Goal: Check status: Check status

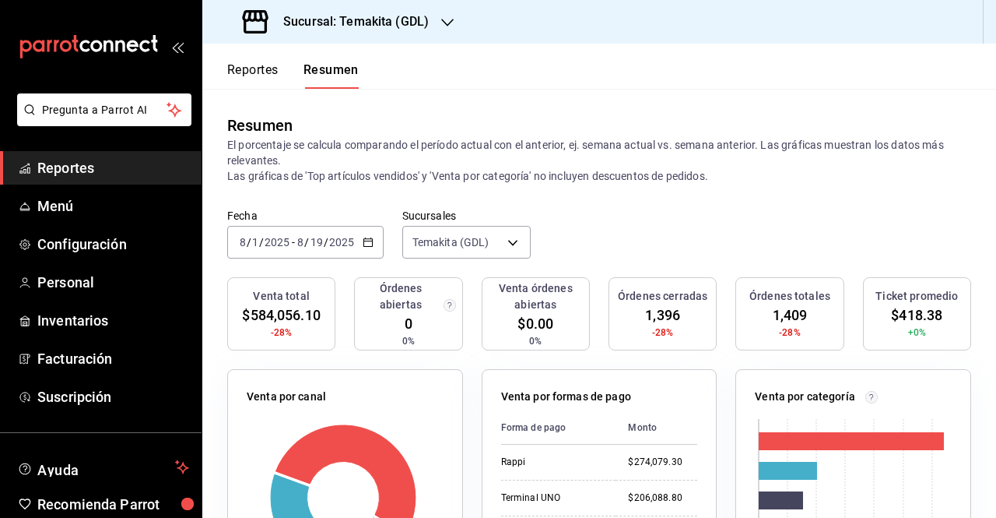
click at [265, 67] on button "Reportes" at bounding box center [252, 75] width 51 height 26
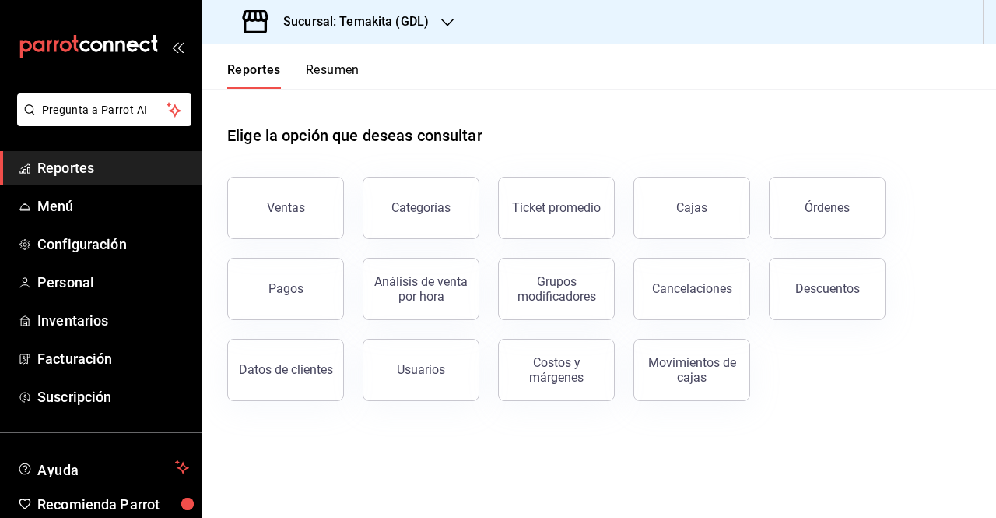
click at [326, 77] on button "Resumen" at bounding box center [333, 75] width 54 height 26
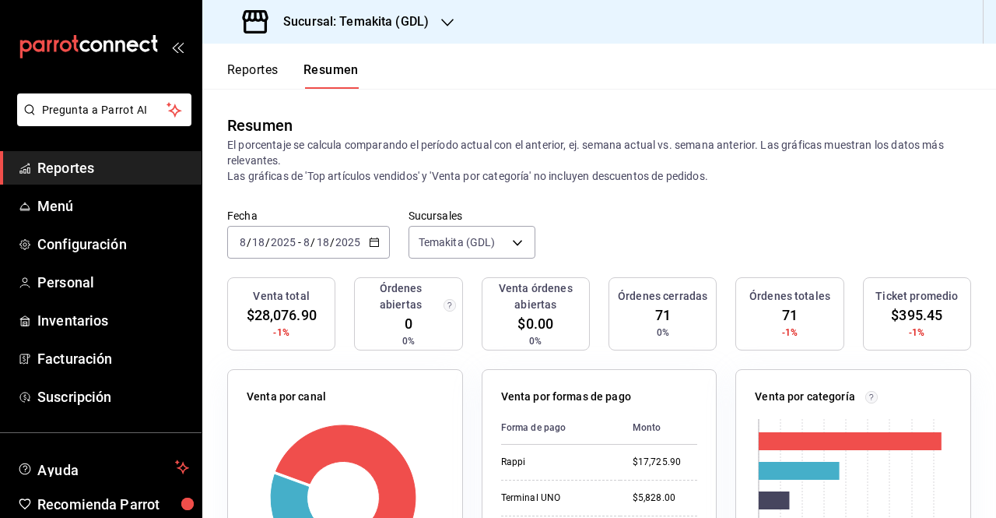
click at [383, 247] on div "[DATE] [DATE] - [DATE] [DATE]" at bounding box center [308, 242] width 163 height 33
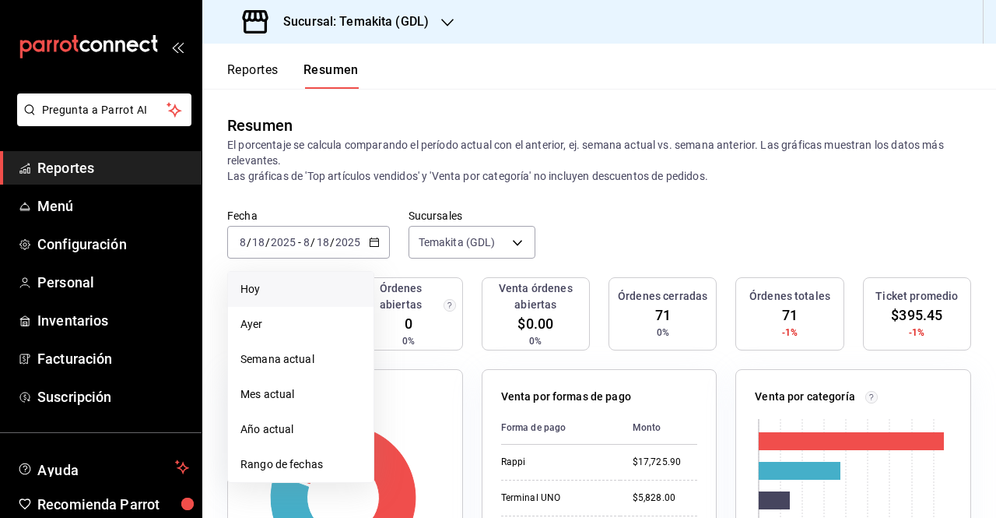
click at [307, 283] on span "Hoy" at bounding box center [300, 289] width 121 height 16
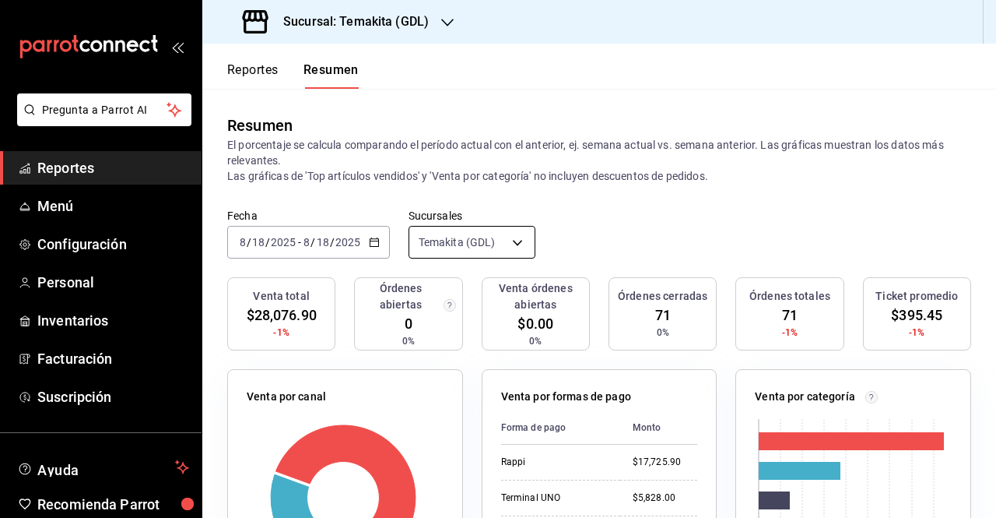
click at [473, 252] on body "Pregunta a Parrot AI Reportes Menú Configuración Personal Inventarios Facturaci…" at bounding box center [498, 259] width 996 height 518
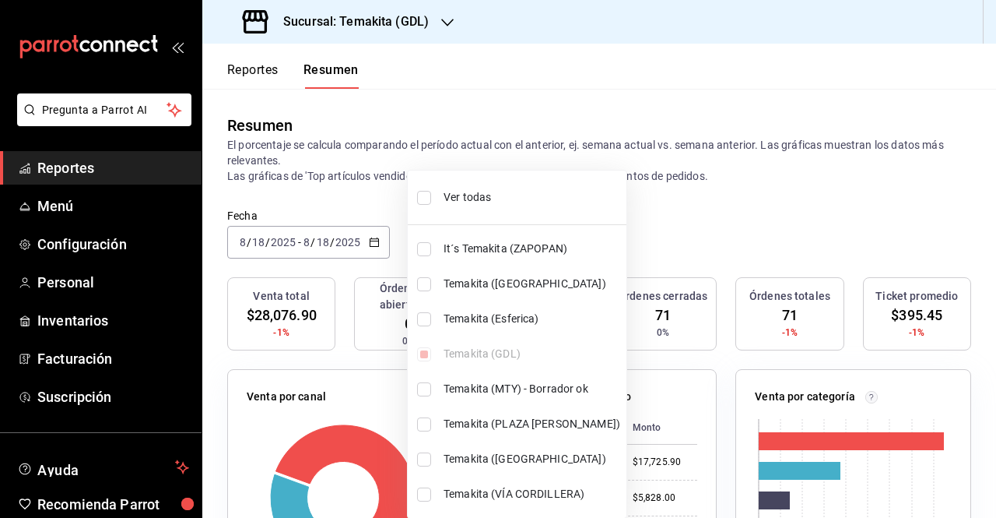
click at [321, 206] on div at bounding box center [498, 259] width 996 height 518
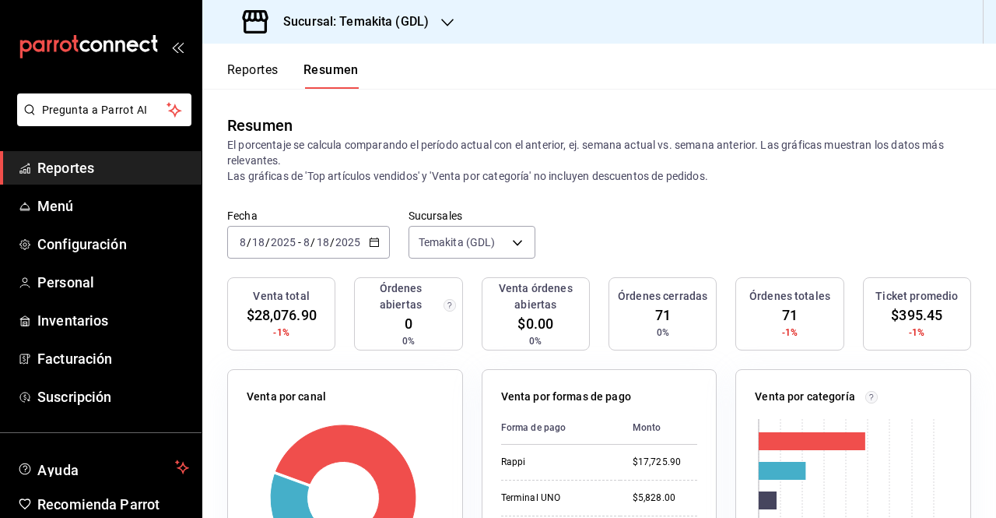
click at [380, 250] on div "[DATE] [DATE] - [DATE] [DATE]" at bounding box center [308, 242] width 163 height 33
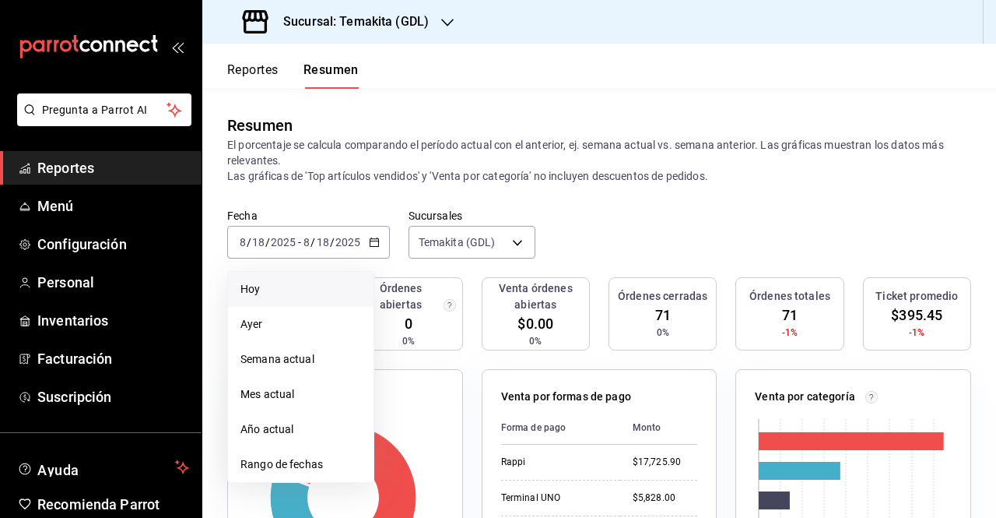
click at [307, 291] on span "Hoy" at bounding box center [300, 289] width 121 height 16
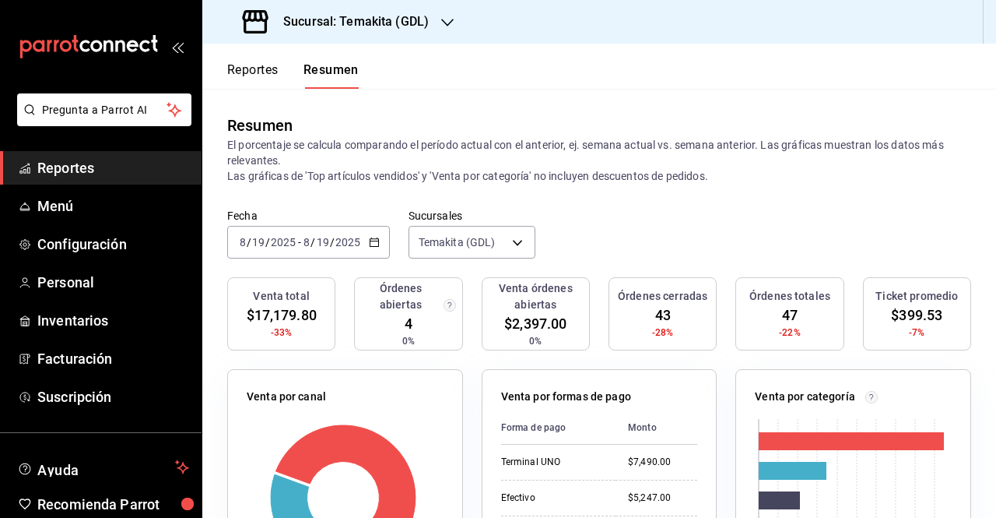
click at [364, 16] on h3 "Sucursal: Temakita (GDL)" at bounding box center [350, 21] width 158 height 19
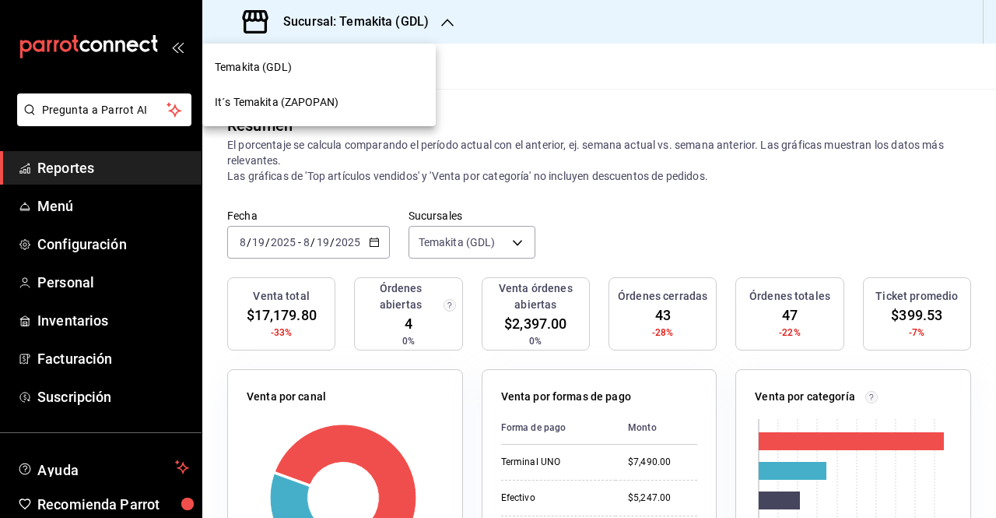
click at [356, 103] on div "It´s Temakita (ZAPOPAN)" at bounding box center [319, 102] width 209 height 16
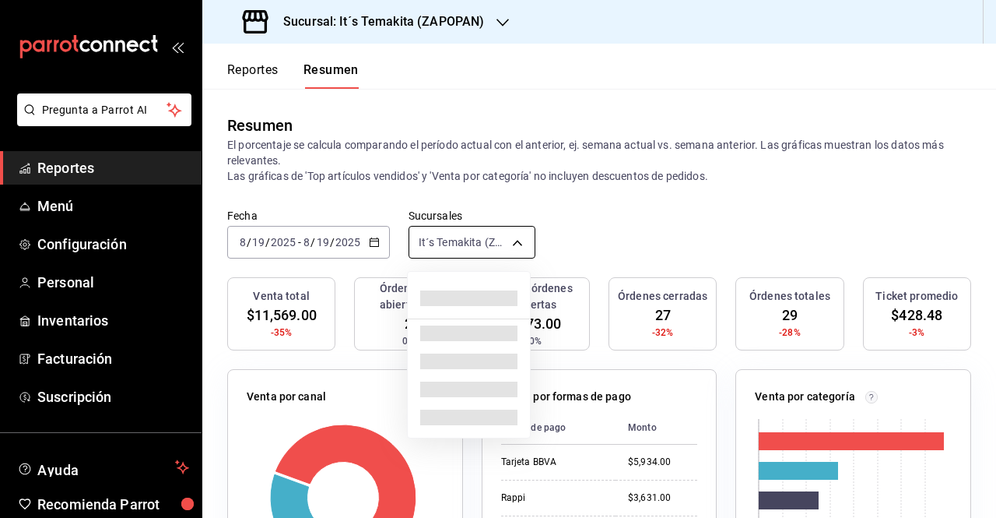
click at [467, 241] on body "Pregunta a Parrot AI Reportes Menú Configuración Personal Inventarios Facturaci…" at bounding box center [498, 259] width 996 height 518
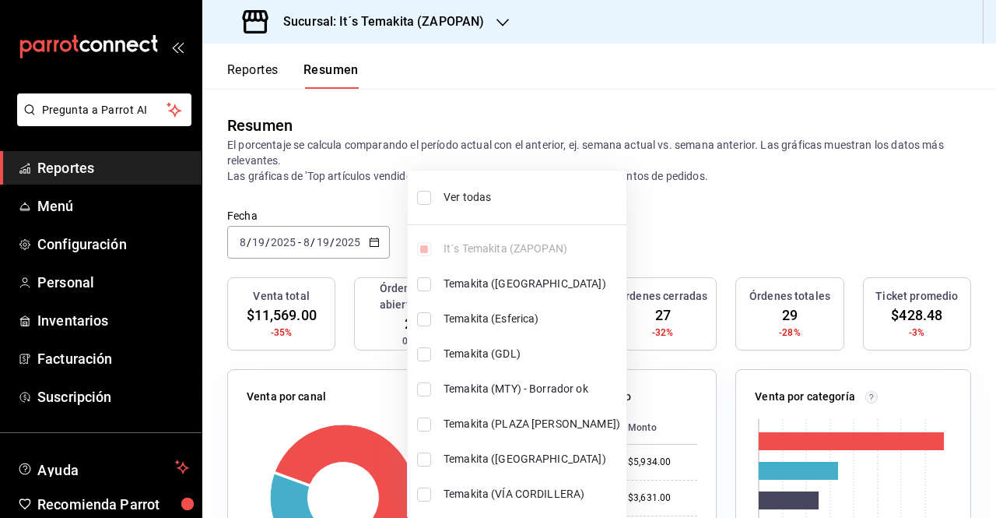
click at [438, 189] on li "Ver todas" at bounding box center [517, 197] width 219 height 41
type input "[object Object],[object Object],[object Object],[object Object],[object Object]…"
checkbox input "true"
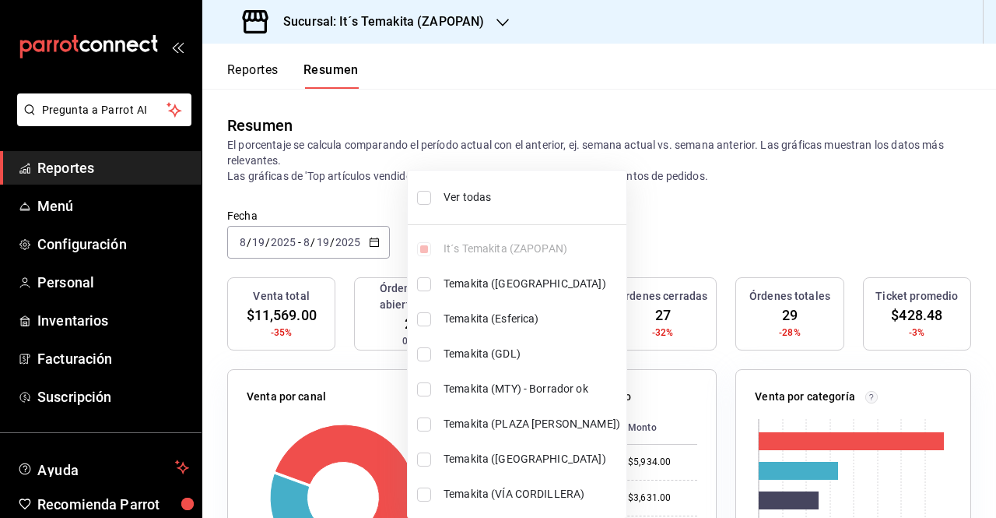
checkbox input "true"
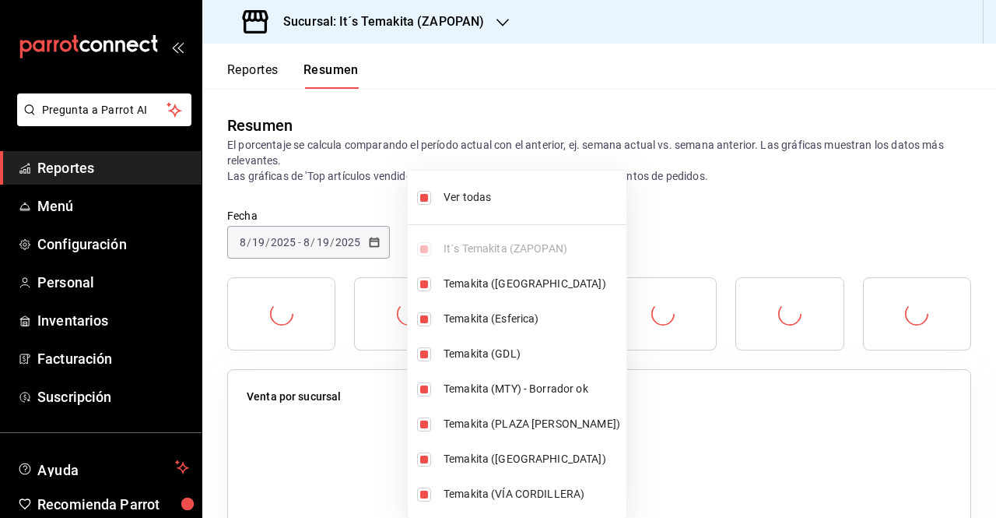
click at [658, 186] on div at bounding box center [498, 259] width 996 height 518
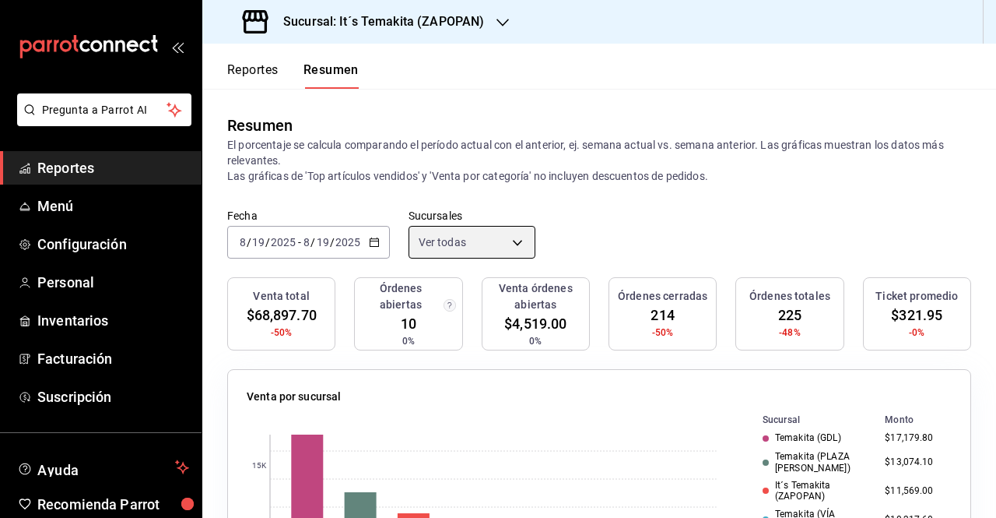
scroll to position [78, 0]
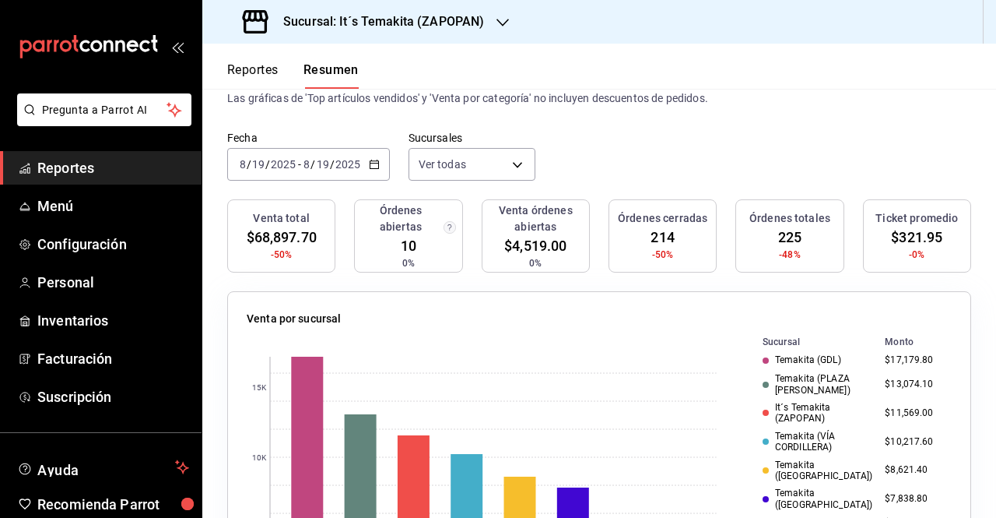
click at [388, 165] on div "[DATE] [DATE] - [DATE] [DATE]" at bounding box center [308, 164] width 163 height 33
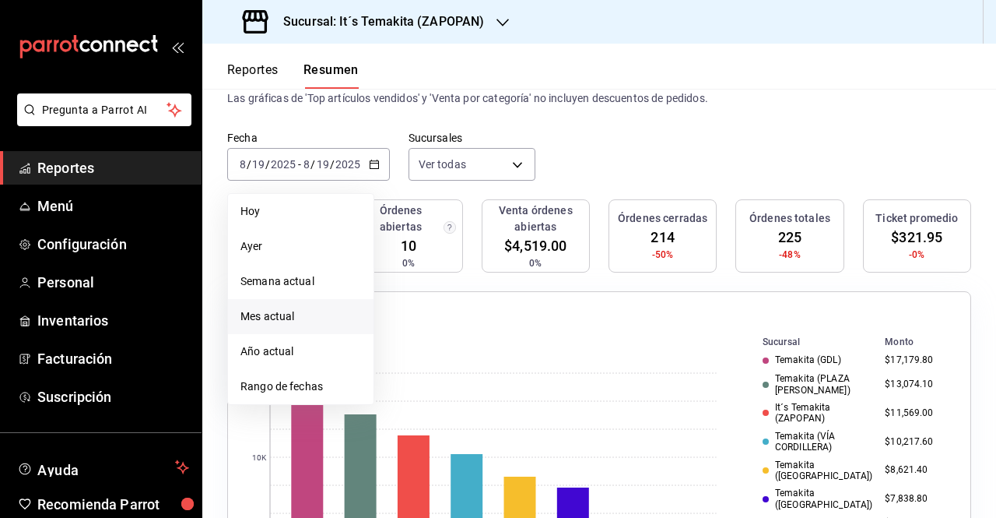
click at [308, 313] on span "Mes actual" at bounding box center [300, 316] width 121 height 16
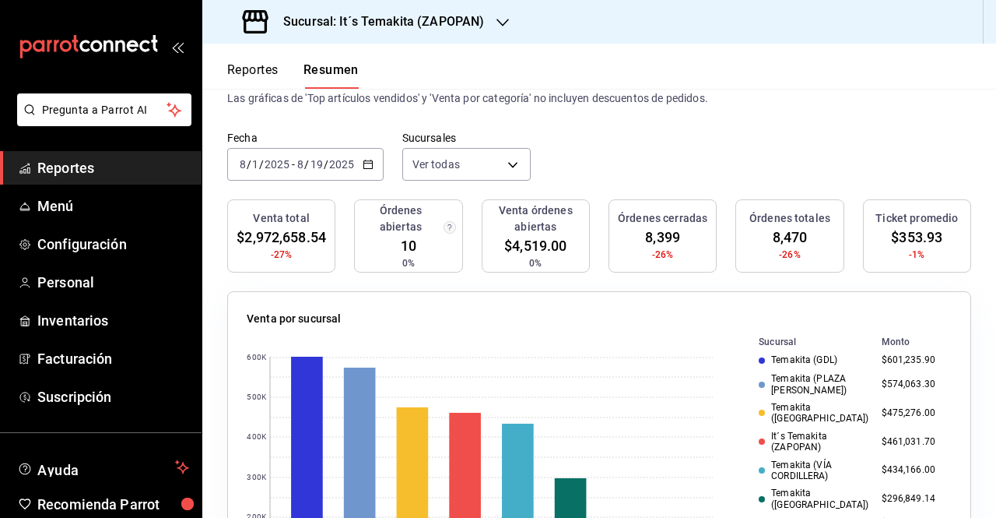
scroll to position [0, 0]
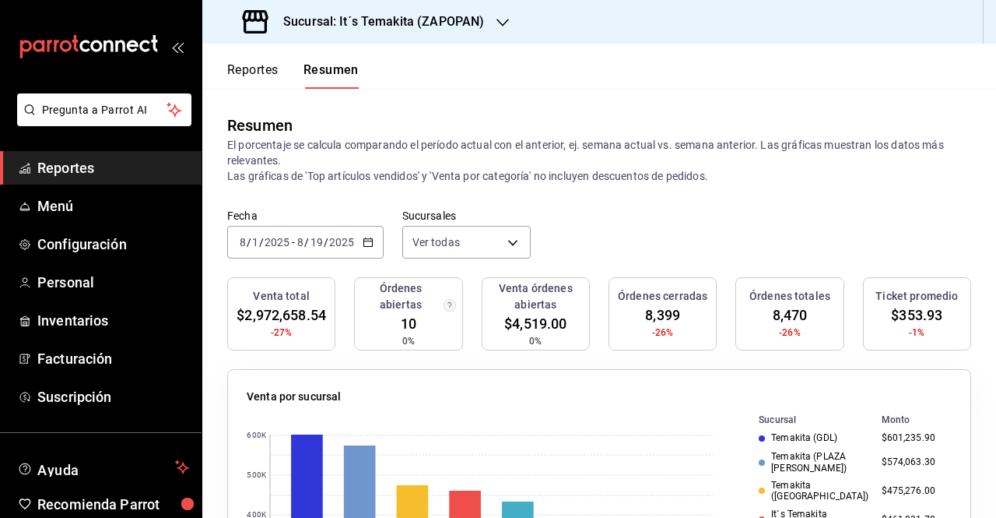
click at [367, 245] on icon "button" at bounding box center [368, 242] width 11 height 11
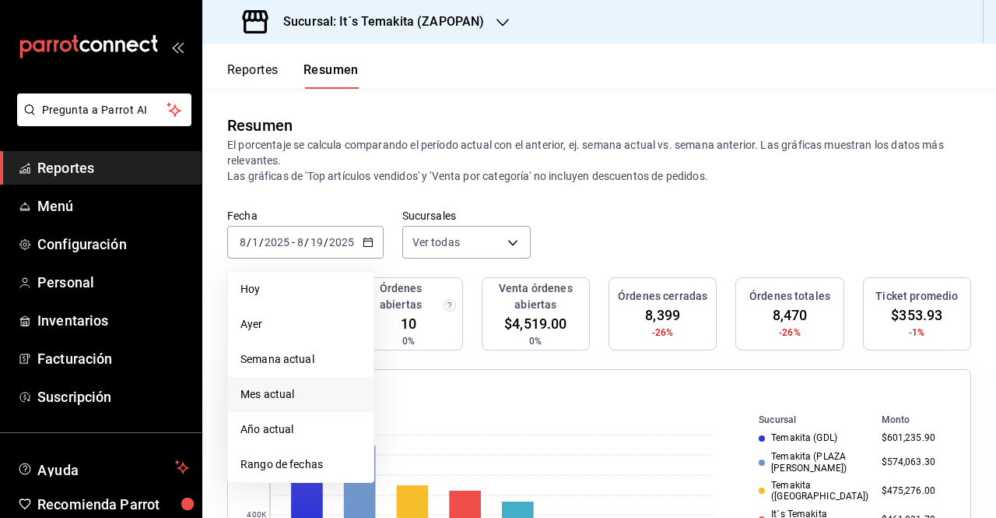
click at [334, 398] on span "Mes actual" at bounding box center [300, 394] width 121 height 16
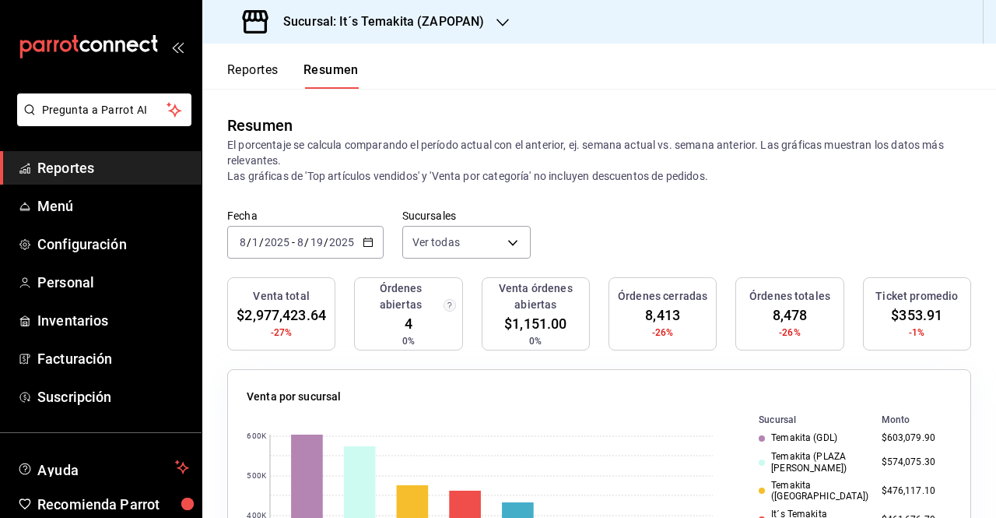
click at [366, 242] on icon "button" at bounding box center [368, 242] width 11 height 11
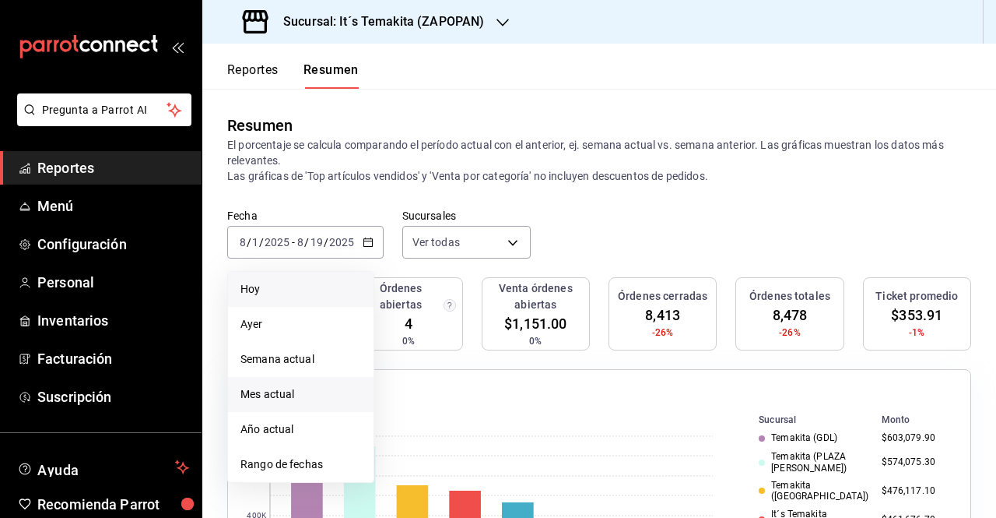
click at [300, 280] on li "Hoy" at bounding box center [301, 289] width 146 height 35
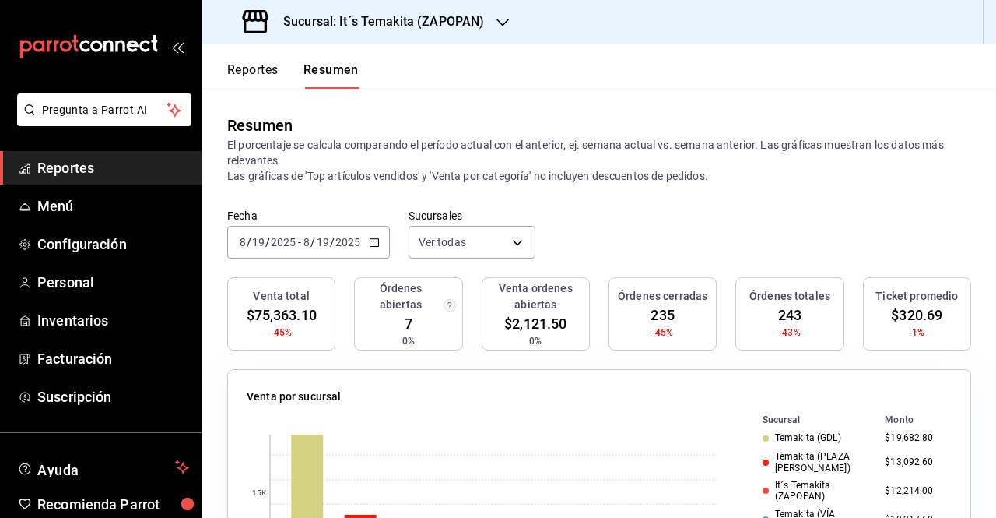
scroll to position [78, 0]
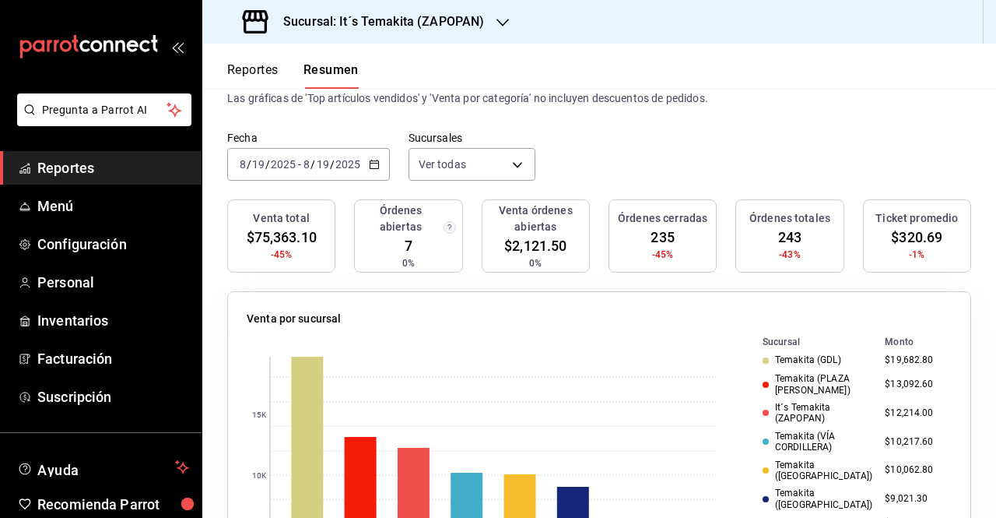
click at [369, 161] on icon "button" at bounding box center [374, 164] width 11 height 11
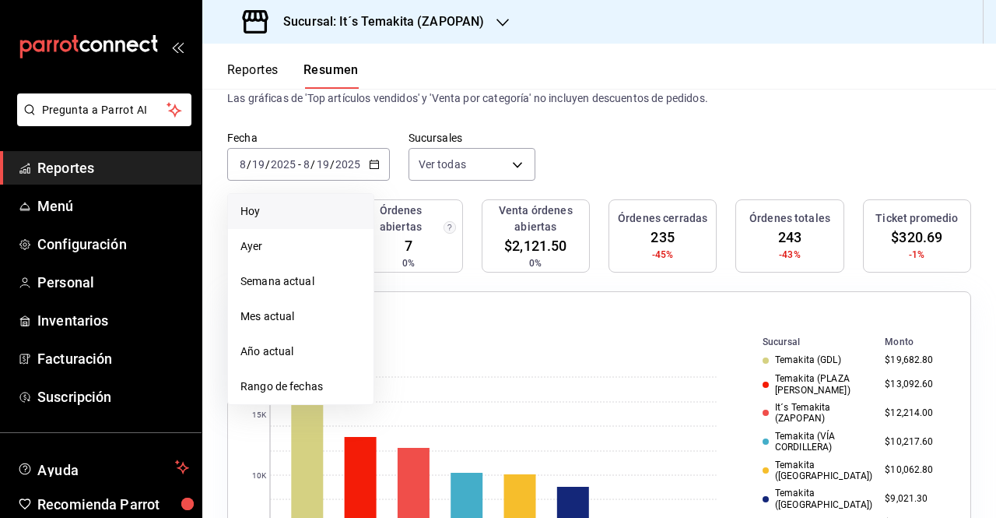
click at [317, 212] on span "Hoy" at bounding box center [300, 211] width 121 height 16
